Goal: Information Seeking & Learning: Learn about a topic

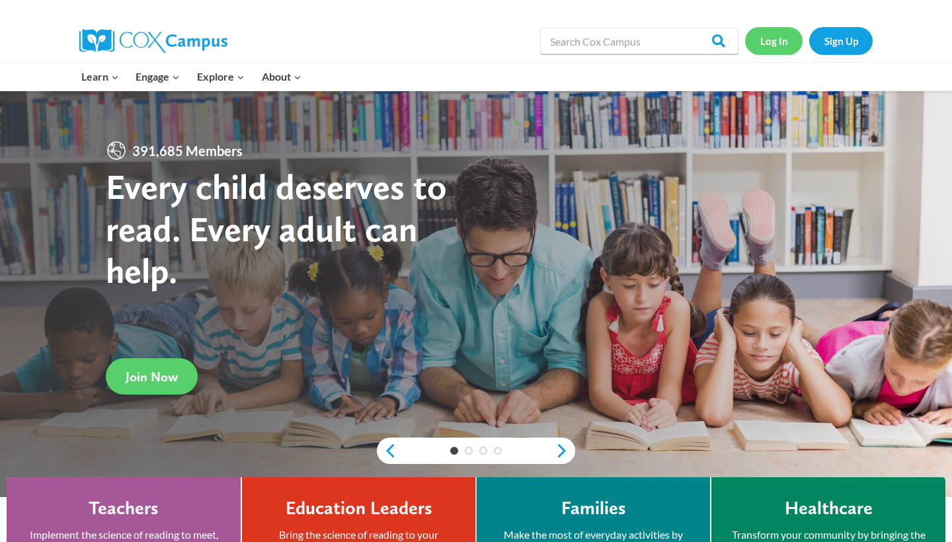
click at [450, 42] on link "Log In" at bounding box center [774, 40] width 58 height 27
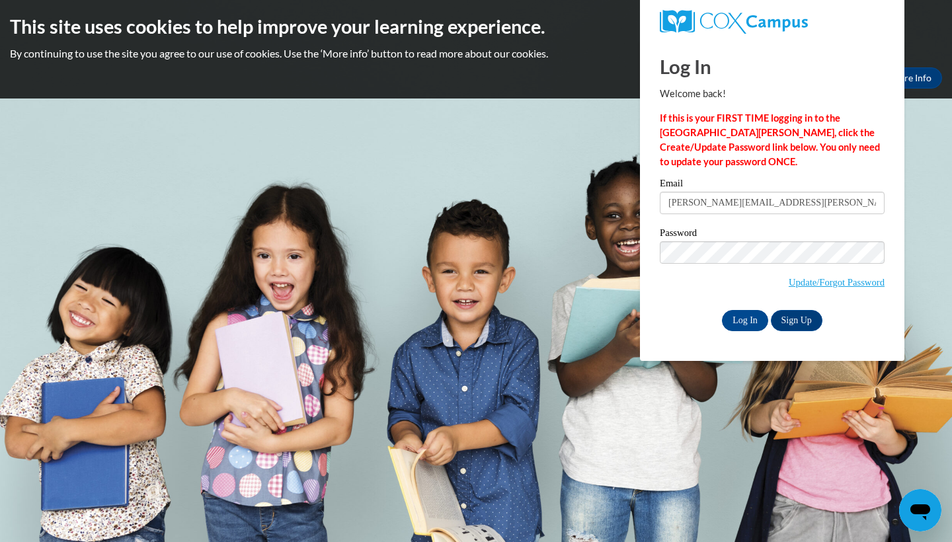
type input "vicki.oliphant@flamingswordcampus.org"
click at [744, 318] on input "Log In" at bounding box center [745, 320] width 46 height 21
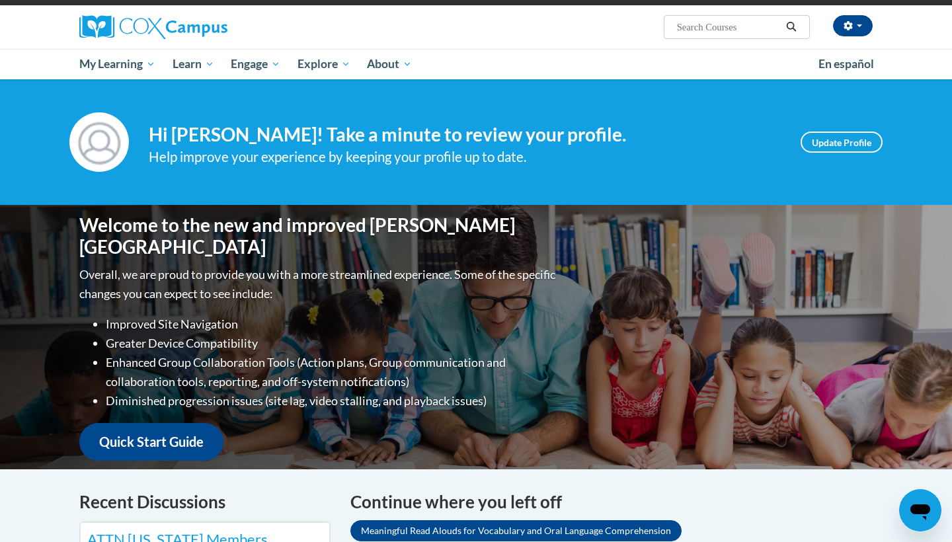
scroll to position [93, 0]
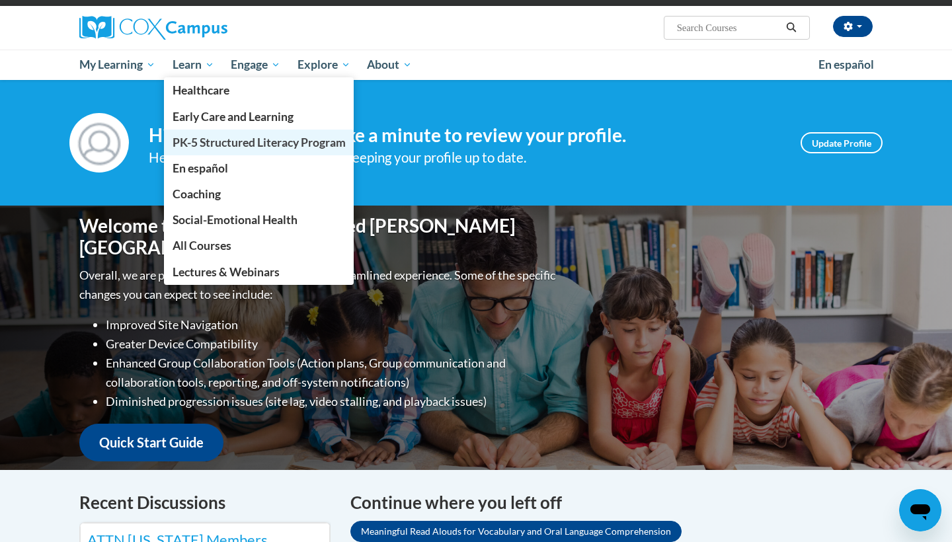
click at [209, 138] on span "PK-5 Structured Literacy Program" at bounding box center [259, 143] width 173 height 14
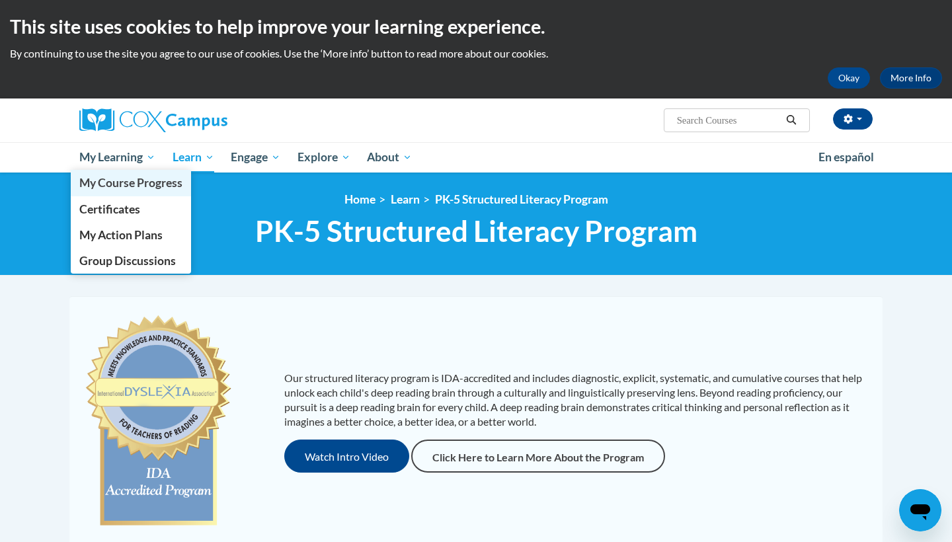
click at [127, 179] on span "My Course Progress" at bounding box center [130, 183] width 103 height 14
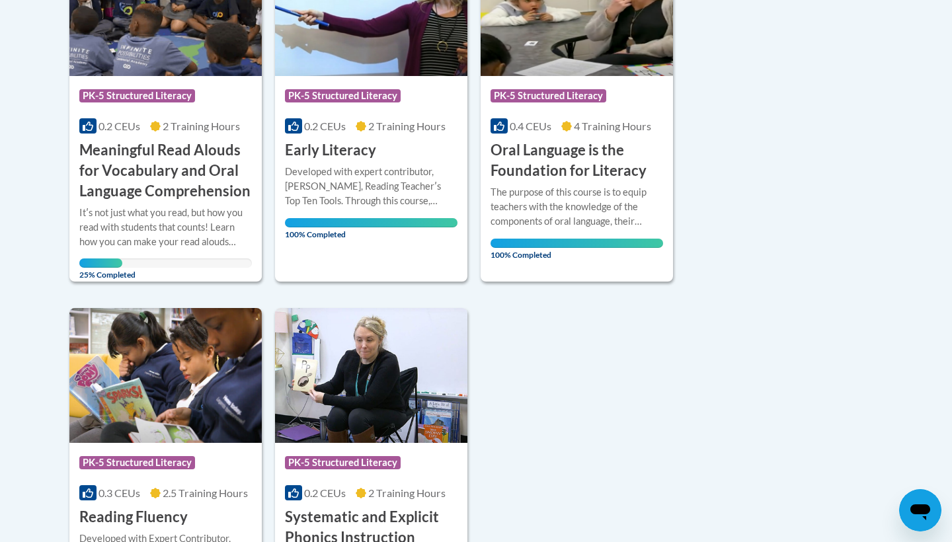
scroll to position [398, 0]
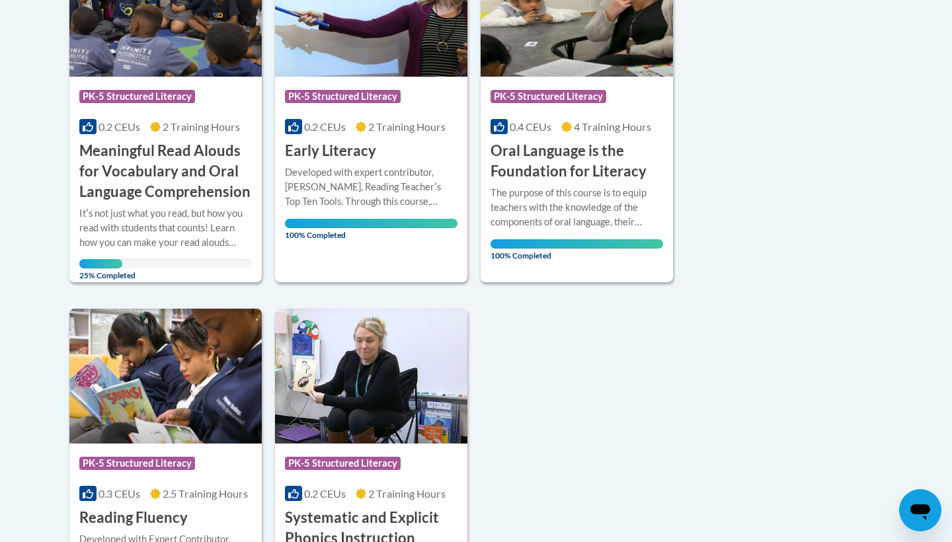
click at [174, 235] on div "Itʹs not just what you read, but how you read with students that counts! Learn …" at bounding box center [165, 228] width 173 height 44
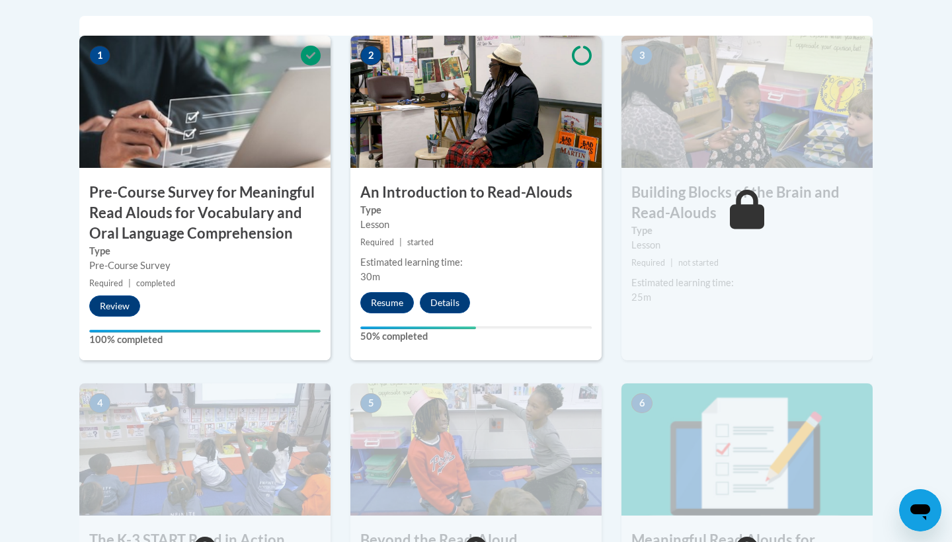
scroll to position [462, 0]
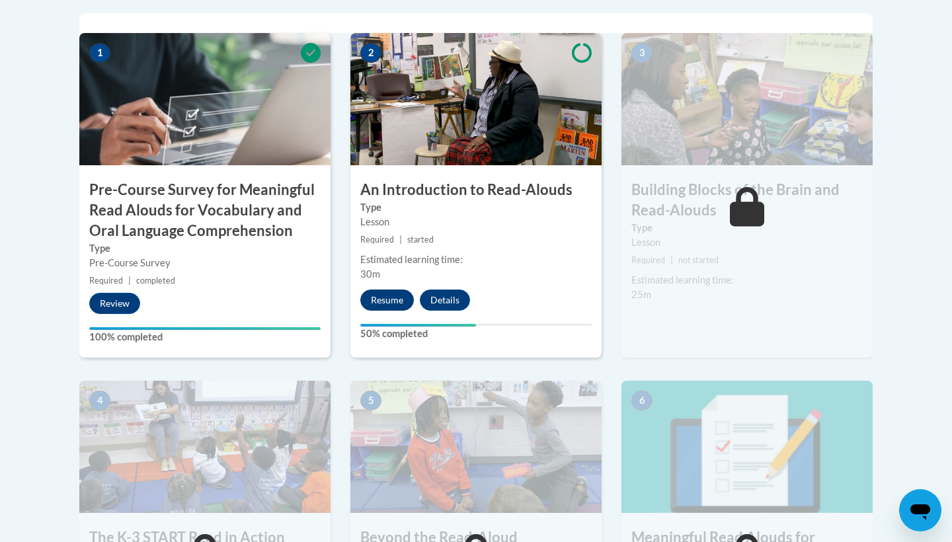
click at [386, 299] on button "Resume" at bounding box center [387, 300] width 54 height 21
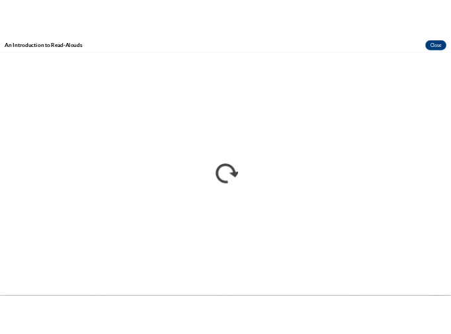
scroll to position [0, 0]
